Goal: Transaction & Acquisition: Purchase product/service

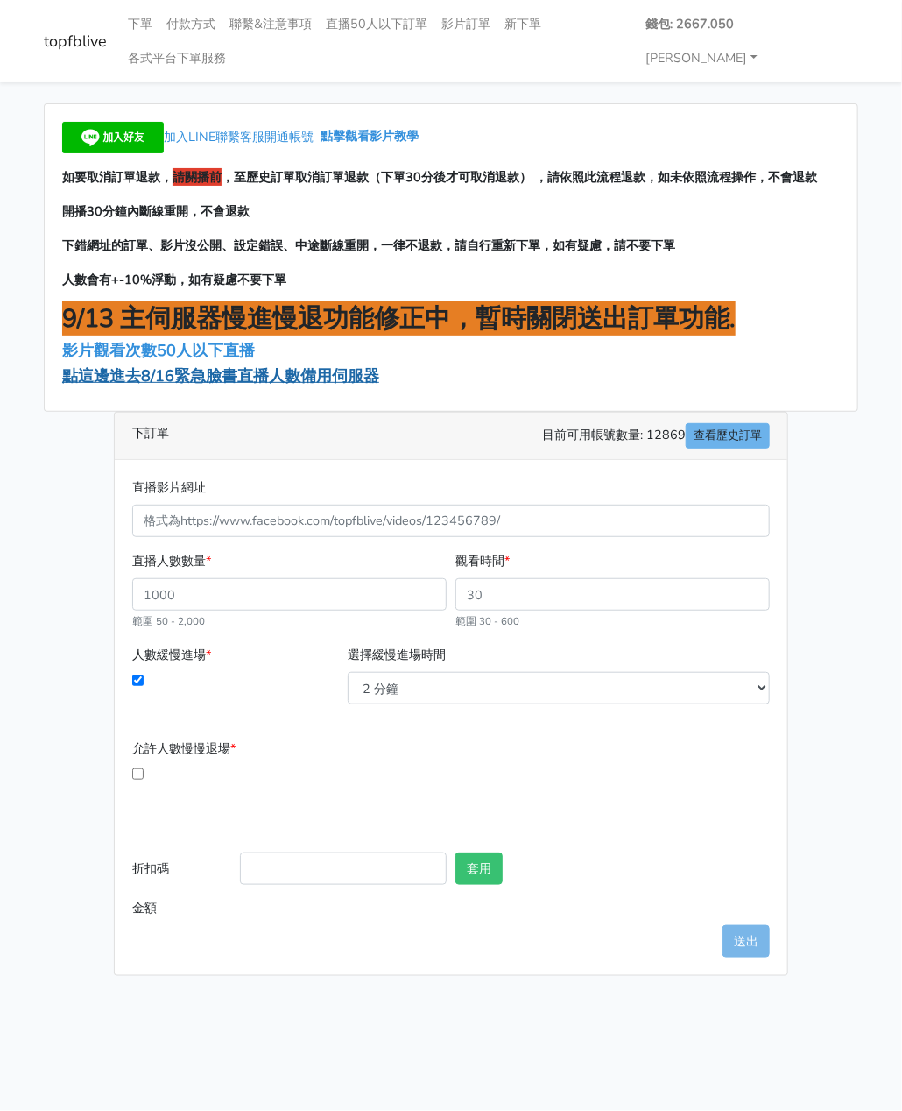
click at [165, 365] on span "點這邊進去8/16緊急臉書直播人數備用伺服器" at bounding box center [220, 375] width 317 height 21
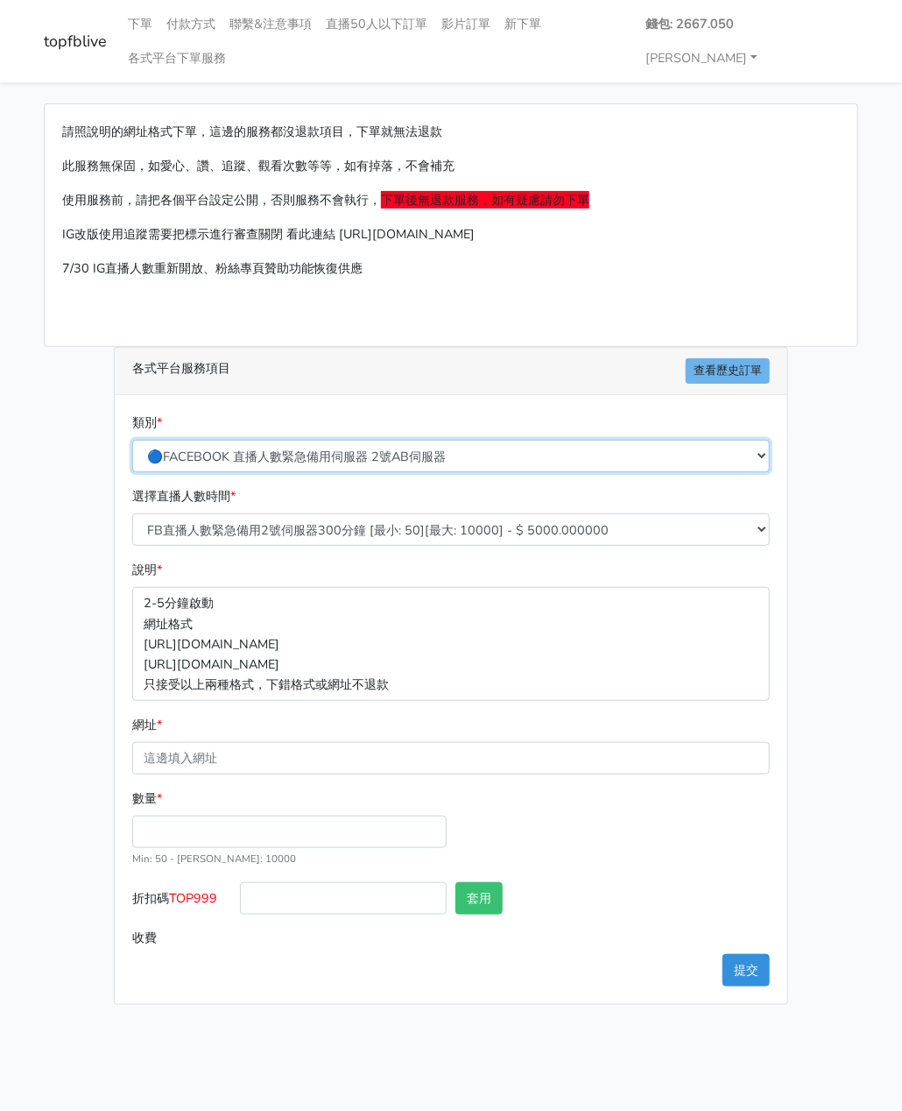
click at [322, 440] on select "🔵FACEBOOK 直播人數緊急備用伺服器 2號AB伺服器 🔵FACEBOOK 網軍專用貼文留言 安全保密 🔵9/30 FACEBOOK 直播人數緩慢進場緩慢…" at bounding box center [451, 456] width 638 height 32
select select "3/26熱門平台服務台灣粉絲IG YT FB TIKTOK"
click at [132, 440] on select "🔵FACEBOOK 直播人數緊急備用伺服器 2號AB伺服器 🔵FACEBOOK 網軍專用貼文留言 安全保密 🔵9/30 FACEBOOK 直播人數緩慢進場緩慢…" at bounding box center [451, 456] width 638 height 32
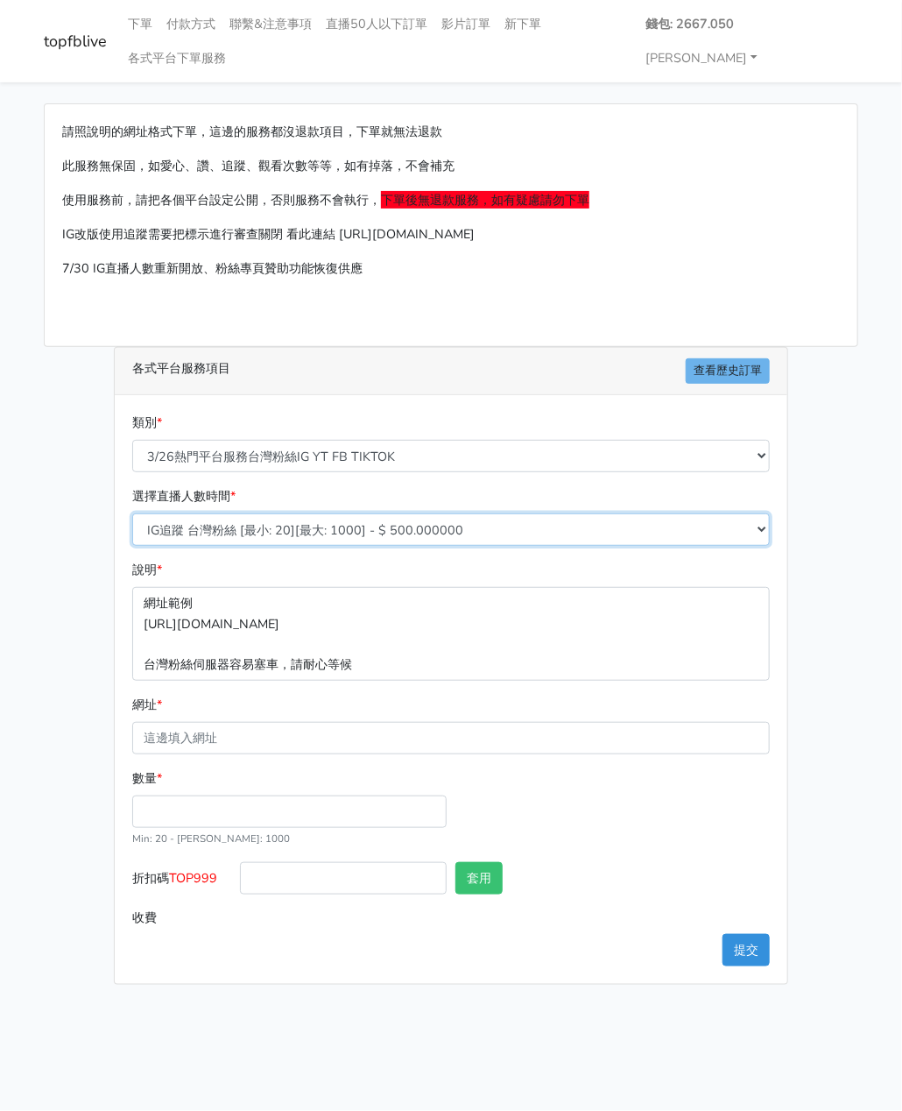
click at [271, 513] on select "IG追蹤 台灣粉絲 [最小: 20][最大: 1000] - $ 500.000000 IG愛心 台灣粉絲 [最小: 20][最大: 1000] - $ 35…" at bounding box center [451, 529] width 638 height 32
select select "669"
click at [132, 513] on select "IG追蹤 台灣粉絲 [最小: 20][最大: 1000] - $ 500.000000 IG愛心 台灣粉絲 [最小: 20][最大: 1000] - $ 35…" at bounding box center [451, 529] width 638 height 32
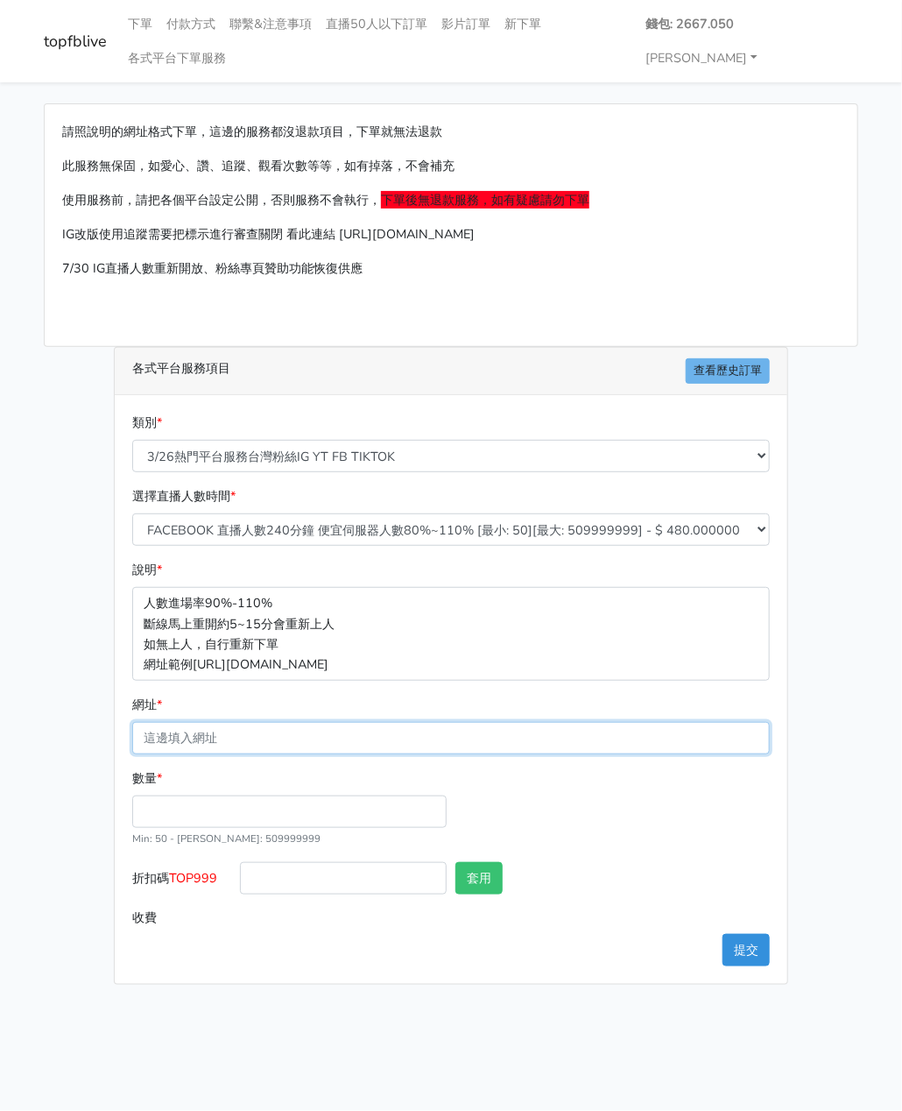
click at [226, 722] on input "網址 *" at bounding box center [451, 738] width 638 height 32
paste input "[URL][DOMAIN_NAME][DOMAIN_NAME]"
type input "[URL][DOMAIN_NAME][DOMAIN_NAME]"
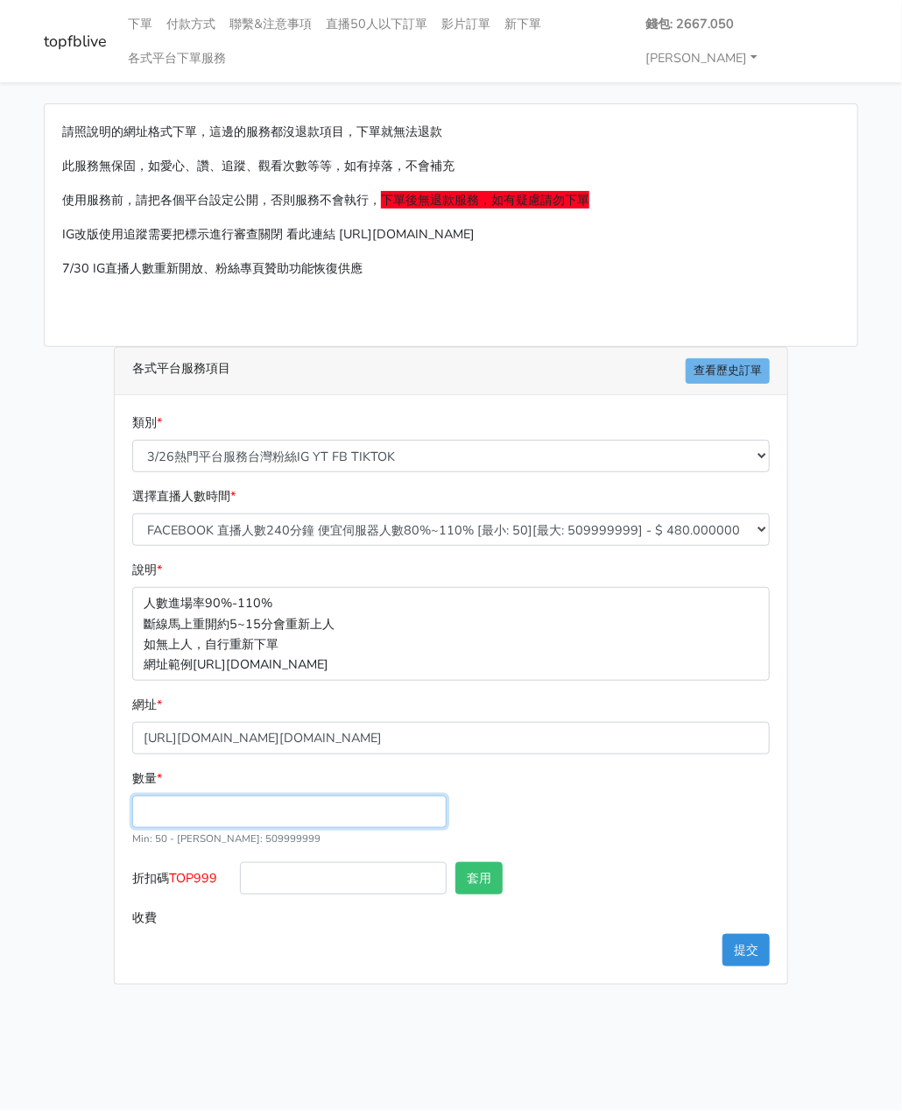
click at [172, 795] on input "數量 *" at bounding box center [289, 811] width 315 height 32
type input "150"
type input "72.000"
drag, startPoint x: 224, startPoint y: 847, endPoint x: 172, endPoint y: 843, distance: 52.7
click at [172, 862] on label "折扣碼 TOP999" at bounding box center [182, 881] width 108 height 39
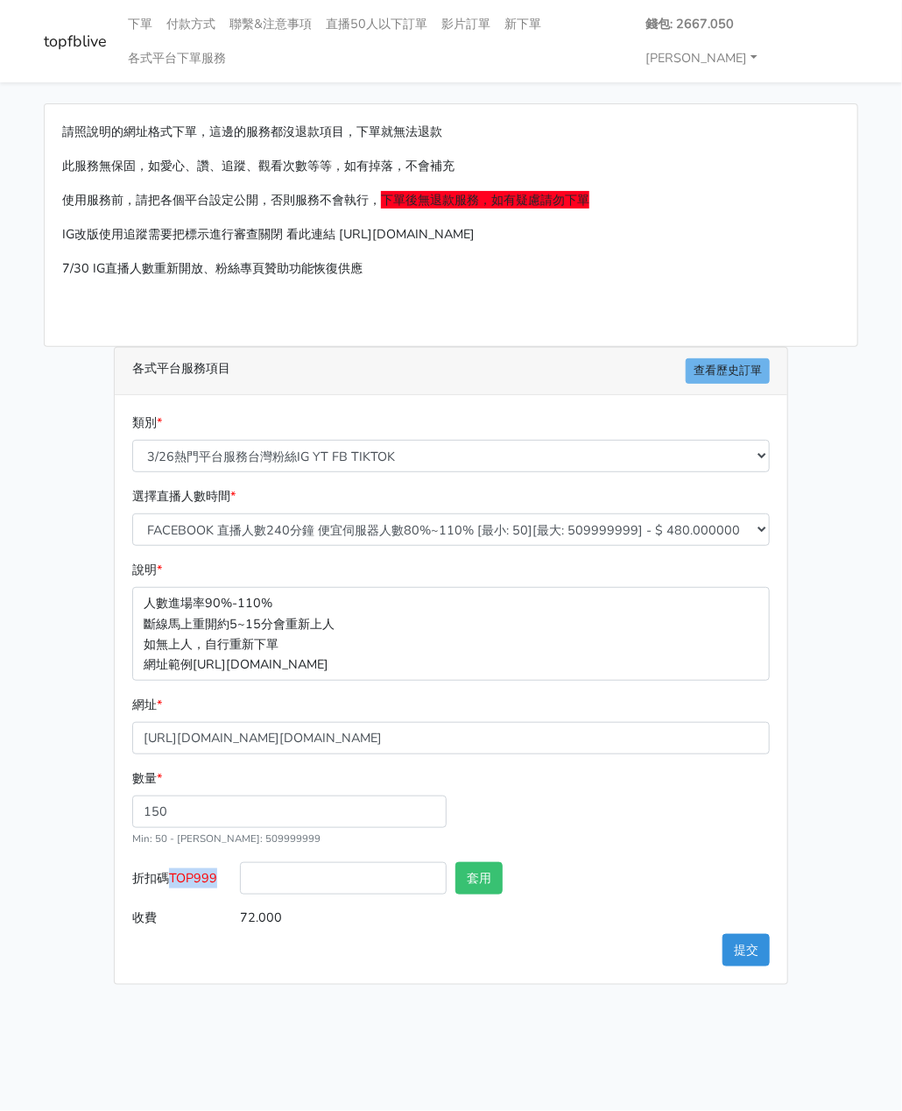
copy label "TOP999"
click at [341, 862] on input "折扣碼 TOP999" at bounding box center [343, 878] width 207 height 32
paste input "TOP999"
type input "TOP999"
click at [477, 862] on button "套用" at bounding box center [479, 878] width 47 height 32
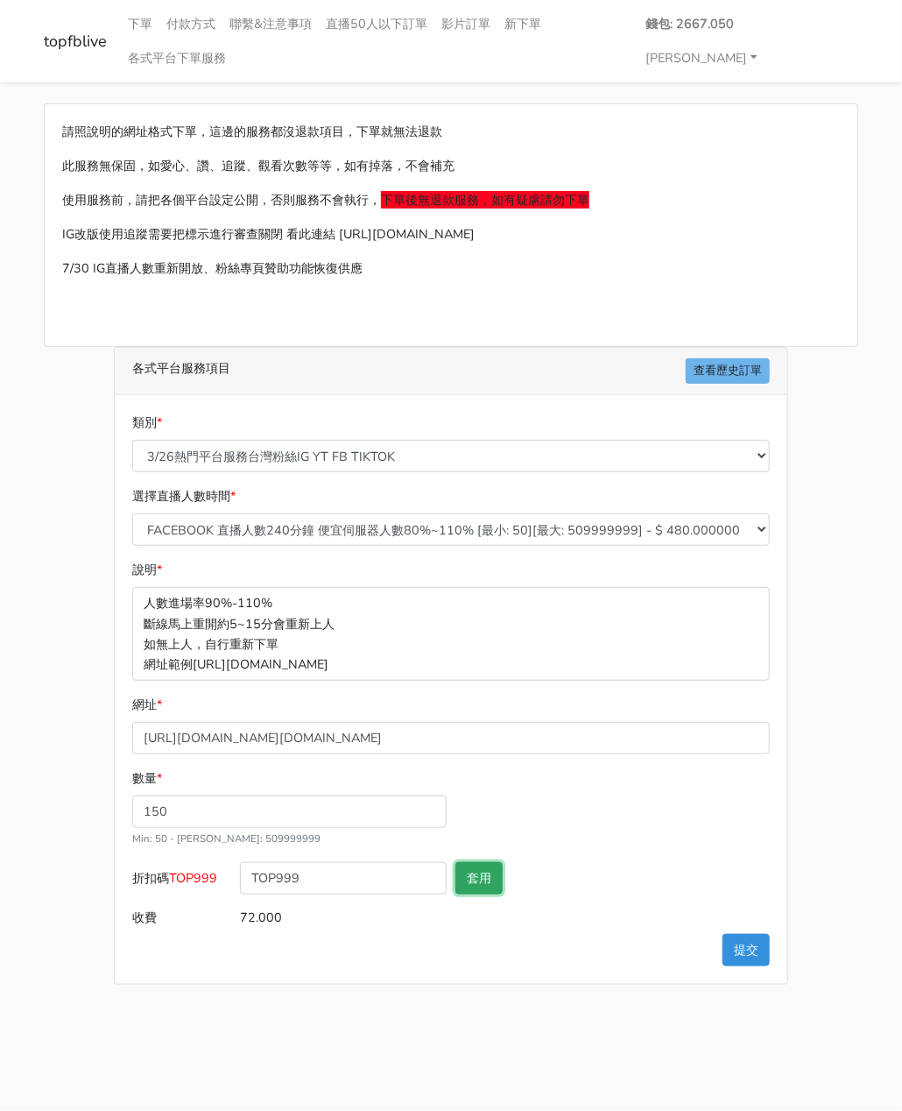
type input "套用失敗"
click at [762, 934] on button "提交" at bounding box center [746, 950] width 47 height 32
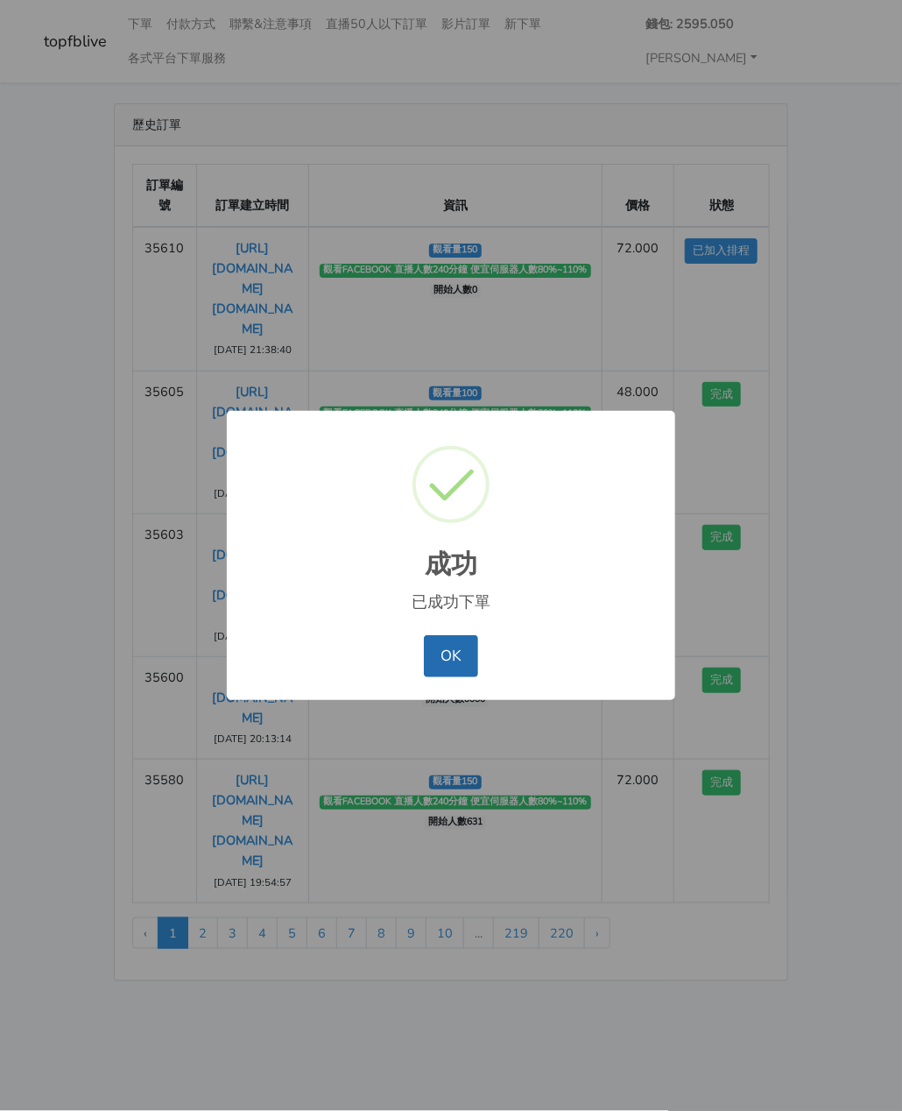
click at [459, 647] on button "OK" at bounding box center [450, 656] width 53 height 42
